Goal: Transaction & Acquisition: Subscribe to service/newsletter

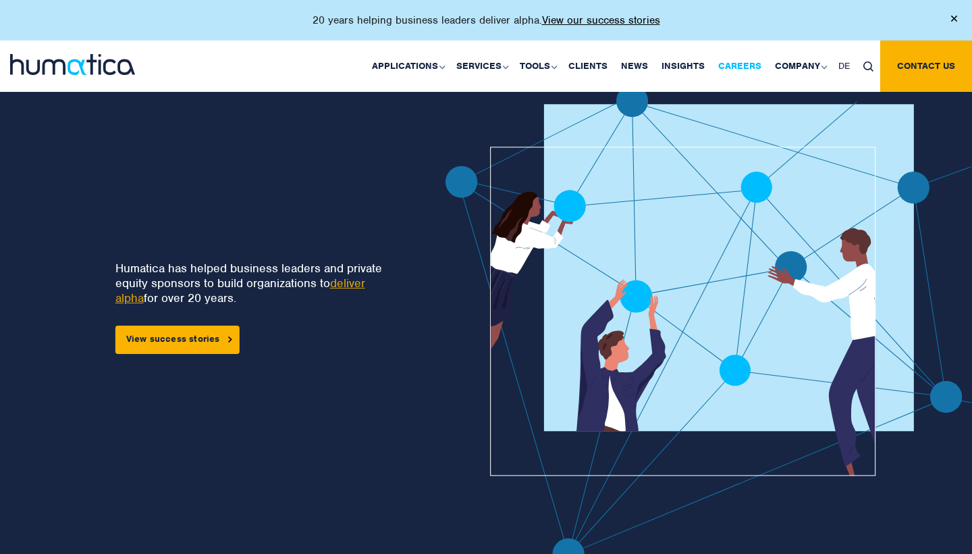
click at [731, 63] on link "Careers" at bounding box center [740, 66] width 57 height 51
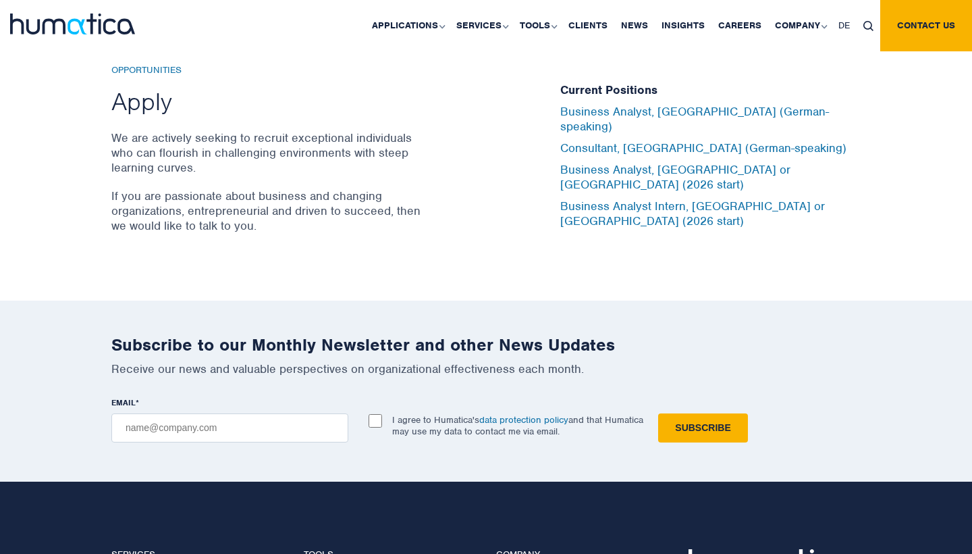
scroll to position [4431, 0]
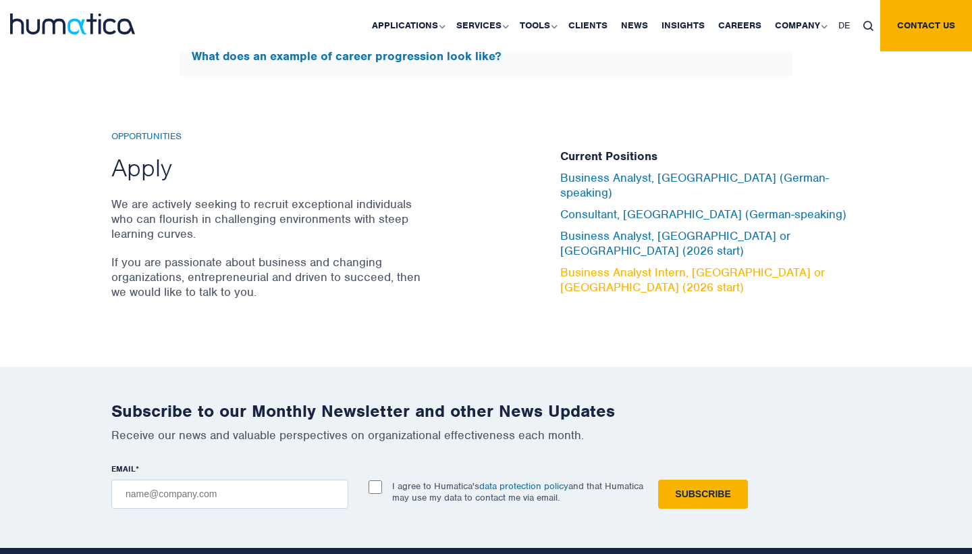
click at [637, 265] on link "Business Analyst Intern, [GEOGRAPHIC_DATA] or [GEOGRAPHIC_DATA] (2026 start)" at bounding box center [692, 280] width 265 height 30
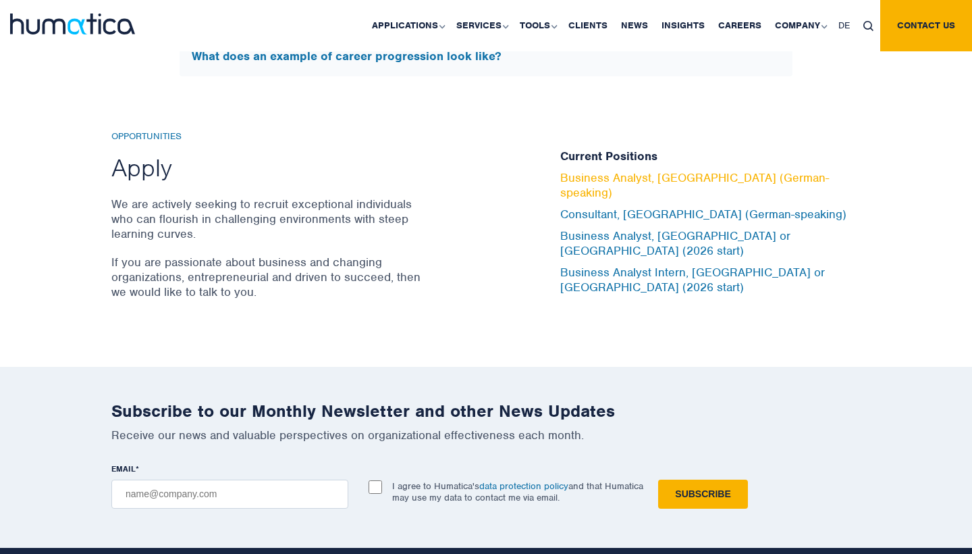
click at [621, 193] on link "Business Analyst, [GEOGRAPHIC_DATA] (German-speaking)" at bounding box center [694, 185] width 269 height 30
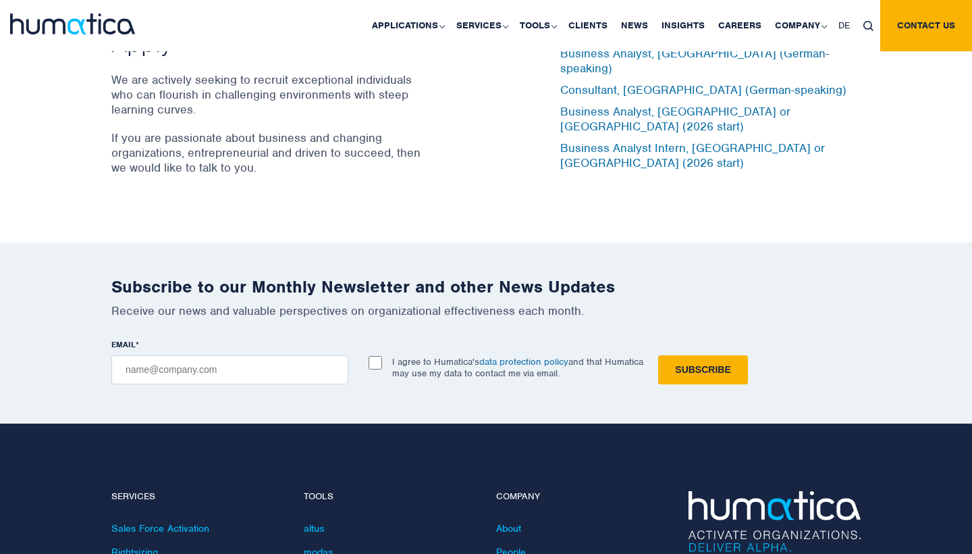
scroll to position [4558, 0]
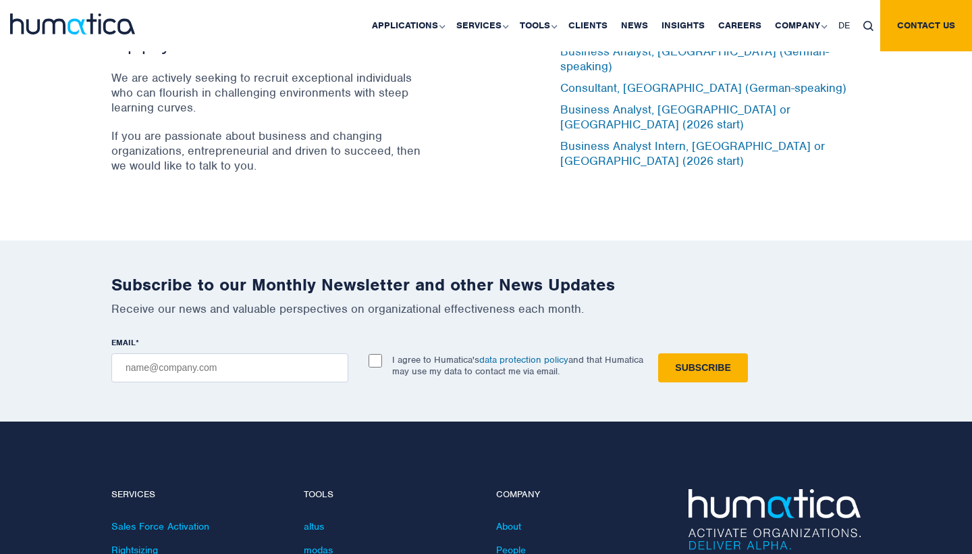
click at [178, 359] on input "EMAIL *" at bounding box center [229, 367] width 237 height 29
type input "[EMAIL_ADDRESS][DOMAIN_NAME]"
click at [370, 354] on input "I agree to Humatica's data protection policy and that Humatica may use my data …" at bounding box center [376, 361] width 14 height 14
checkbox input "true"
click at [701, 366] on input "Subscribe" at bounding box center [702, 367] width 89 height 29
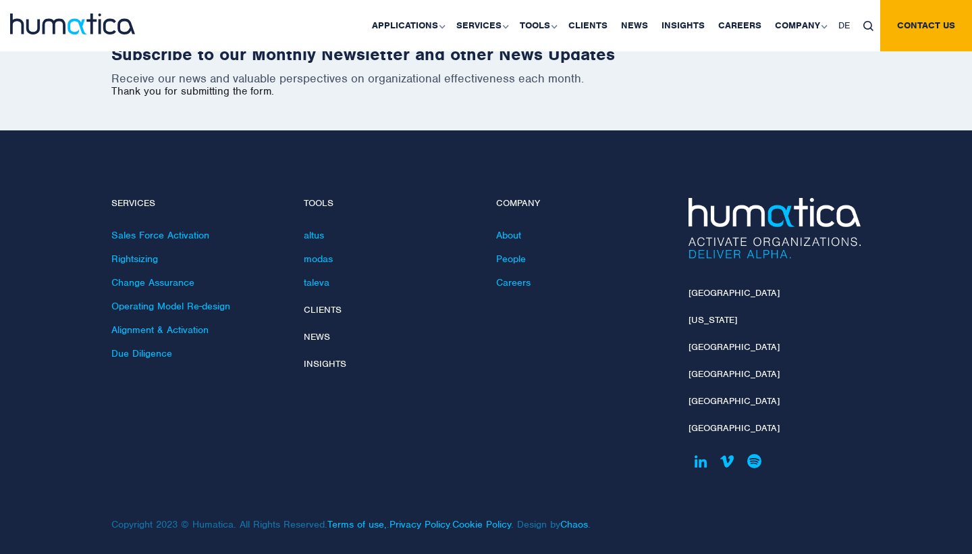
scroll to position [4786, 0]
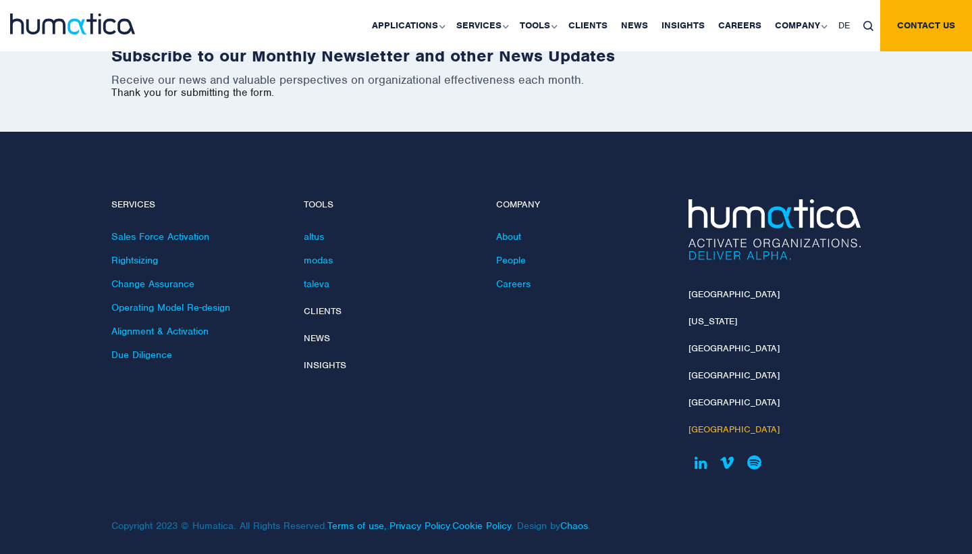
click at [712, 423] on link "[GEOGRAPHIC_DATA]" at bounding box center [734, 428] width 91 height 11
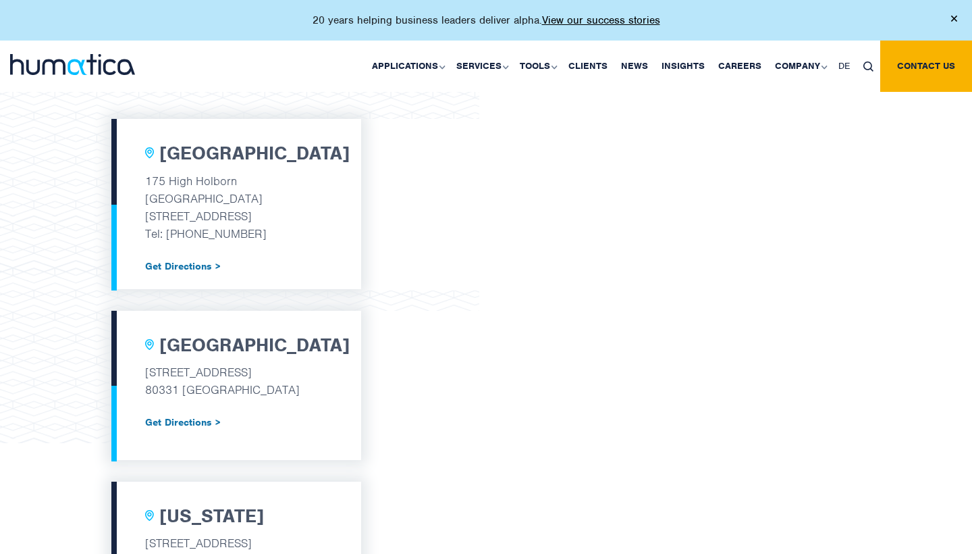
scroll to position [423, 0]
